Goal: Task Accomplishment & Management: Complete application form

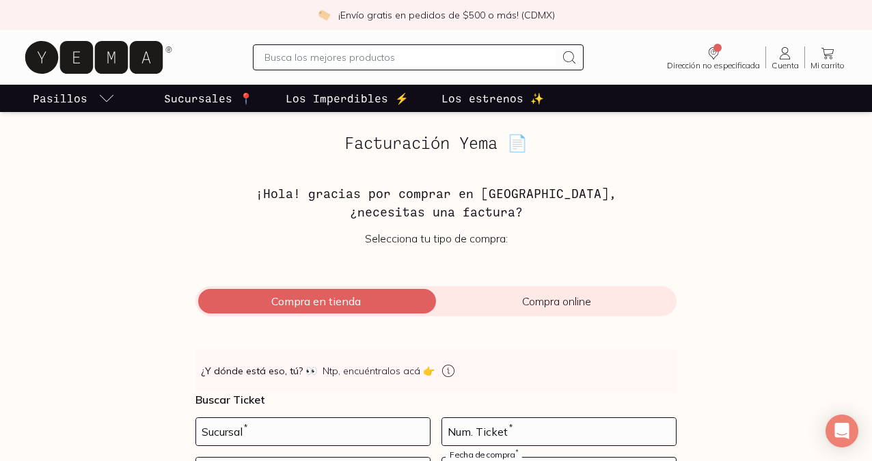
click at [786, 55] on icon at bounding box center [785, 53] width 16 height 16
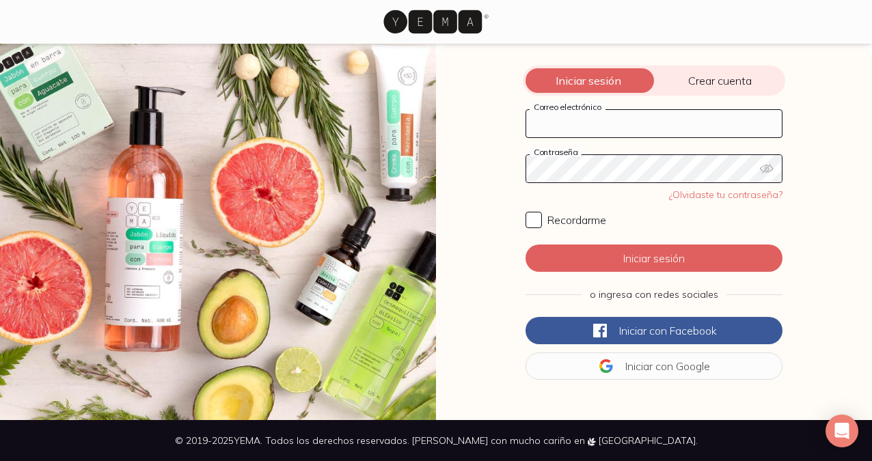
type input "[EMAIL_ADDRESS][DOMAIN_NAME]"
click at [533, 219] on input "Recordarme" at bounding box center [534, 220] width 16 height 16
checkbox input "true"
click at [640, 262] on button "Iniciar sesión" at bounding box center [654, 258] width 257 height 27
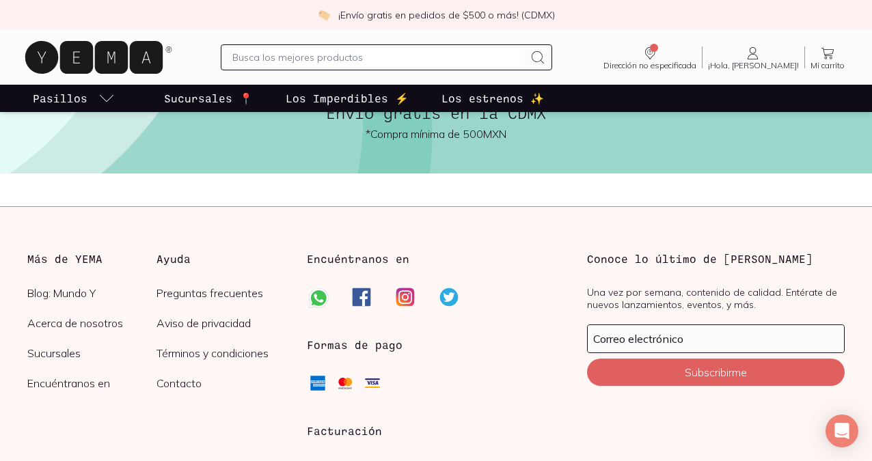
scroll to position [3730, 0]
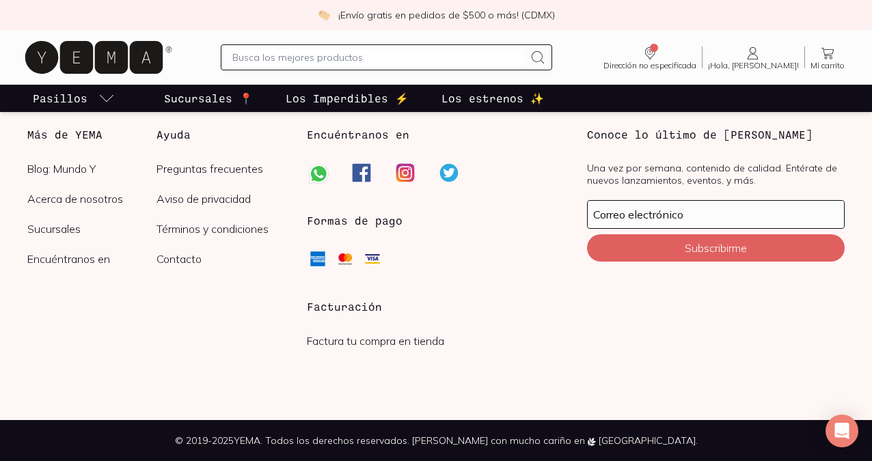
click at [349, 311] on h3 "Facturación" at bounding box center [436, 307] width 258 height 16
click at [351, 343] on link "Factura tu compra en tienda" at bounding box center [375, 341] width 137 height 14
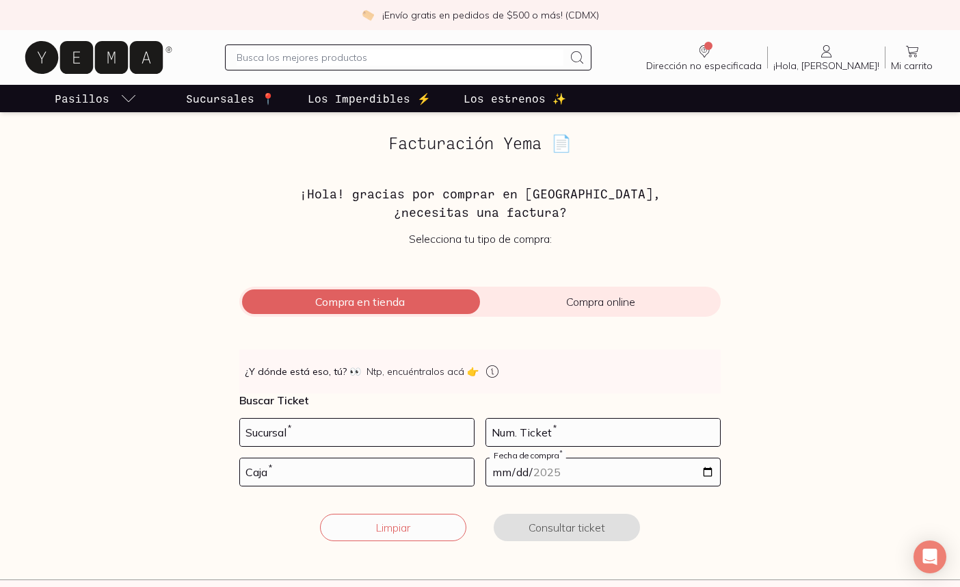
drag, startPoint x: 862, startPoint y: 237, endPoint x: 709, endPoint y: 250, distance: 153.8
click at [861, 237] on div "Facturación Yema 📄 ¡Hola! gracias por comprar en [GEOGRAPHIC_DATA], ¿necesitas …" at bounding box center [480, 345] width 941 height 423
click at [425, 431] on input "number" at bounding box center [357, 431] width 234 height 27
type input "10002"
type input "56"
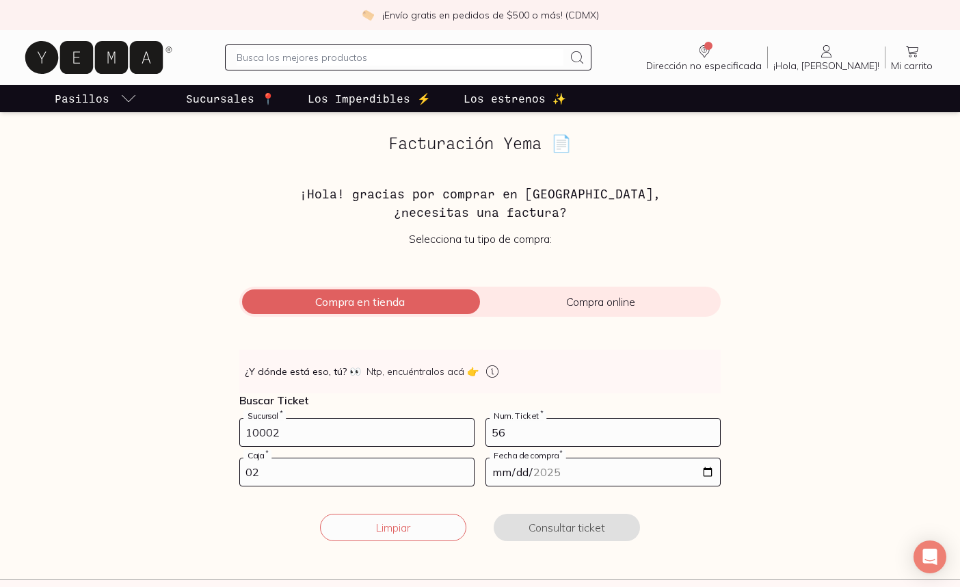
type input "02"
click at [705, 461] on input "date" at bounding box center [603, 471] width 234 height 27
type input "[DATE]"
click at [562, 461] on button "Consultar ticket" at bounding box center [567, 526] width 146 height 27
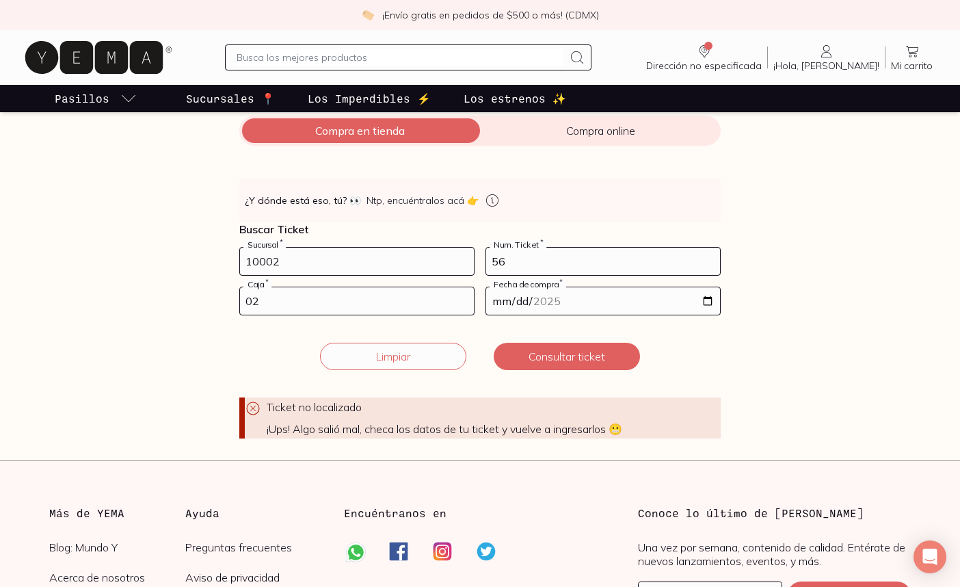
scroll to position [179, 0]
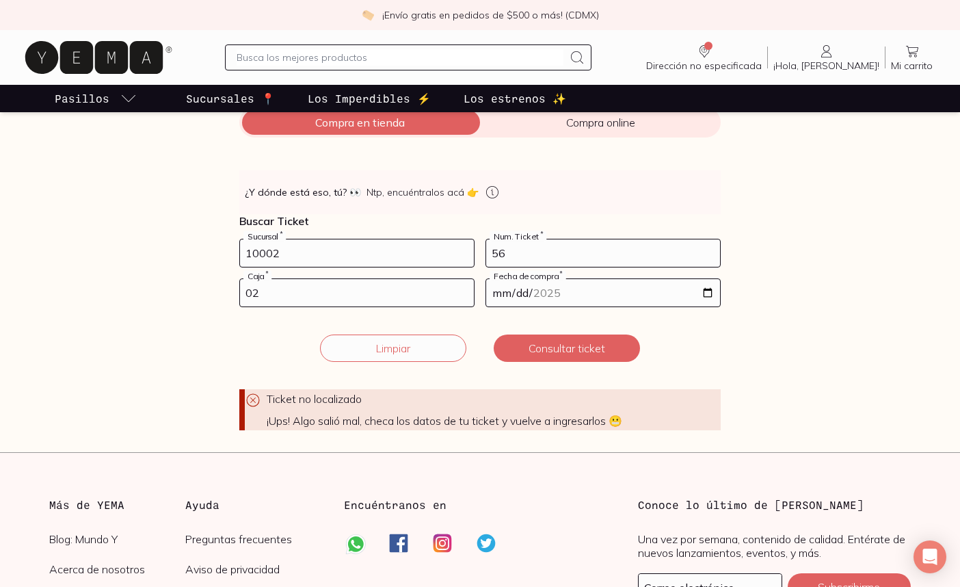
click at [258, 254] on input "10002" at bounding box center [357, 252] width 234 height 27
click at [515, 252] on input "56" at bounding box center [603, 252] width 234 height 27
click at [267, 295] on input "02" at bounding box center [357, 292] width 234 height 27
click at [706, 292] on input "[DATE]" at bounding box center [603, 292] width 234 height 27
click at [861, 340] on div "Facturación Yema 📄 ¡Hola! gracias por comprar en [GEOGRAPHIC_DATA], ¿necesitas …" at bounding box center [480, 192] width 941 height 475
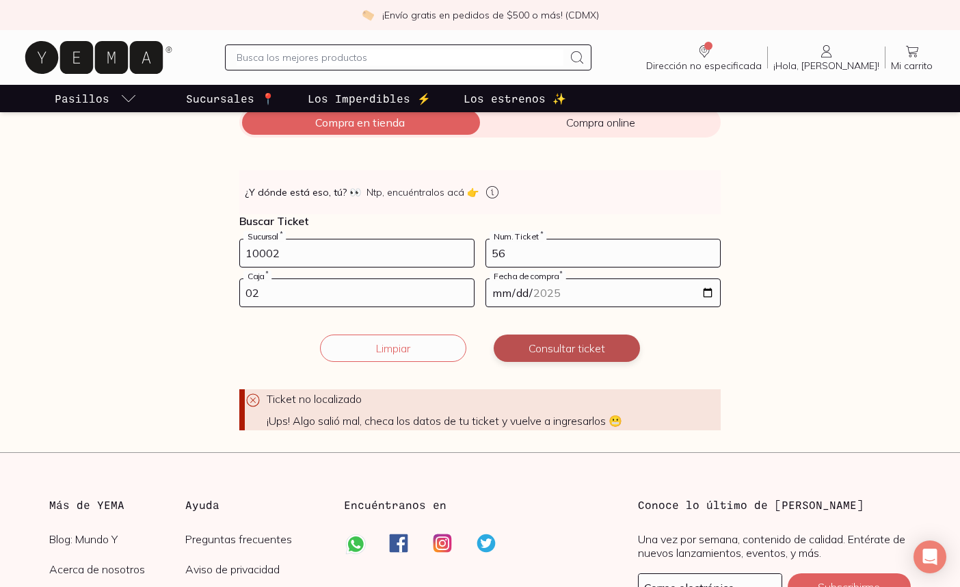
click at [528, 347] on button "Consultar ticket" at bounding box center [567, 347] width 146 height 27
click at [255, 400] on icon at bounding box center [253, 400] width 16 height 16
